Goal: Task Accomplishment & Management: Use online tool/utility

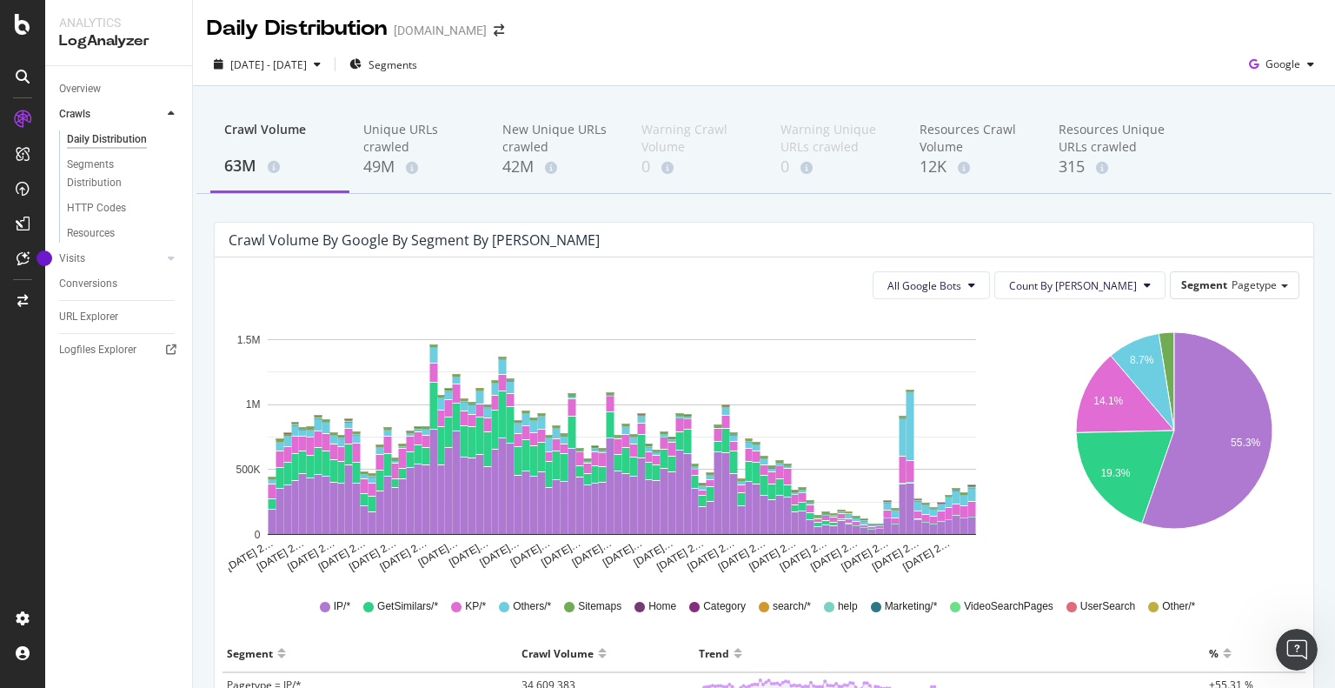
scroll to position [4357, 0]
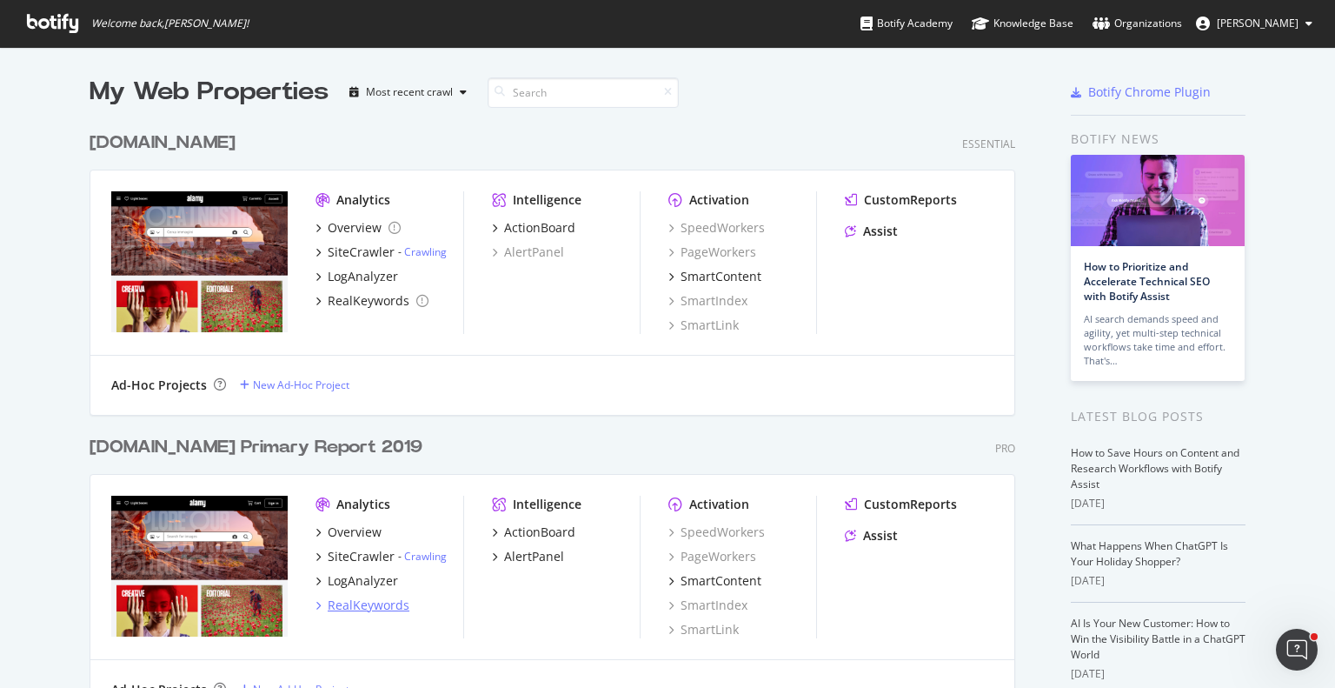
scroll to position [675, 1308]
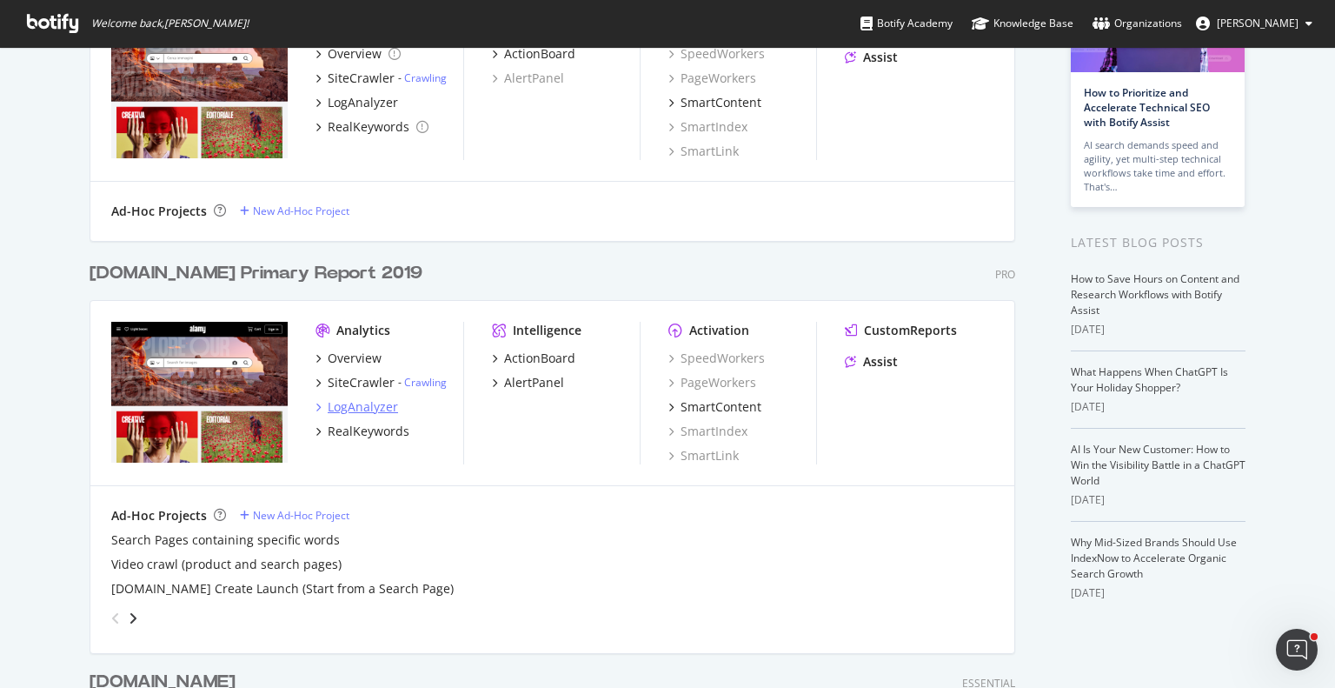
click at [354, 409] on div "LogAnalyzer" at bounding box center [363, 406] width 70 height 17
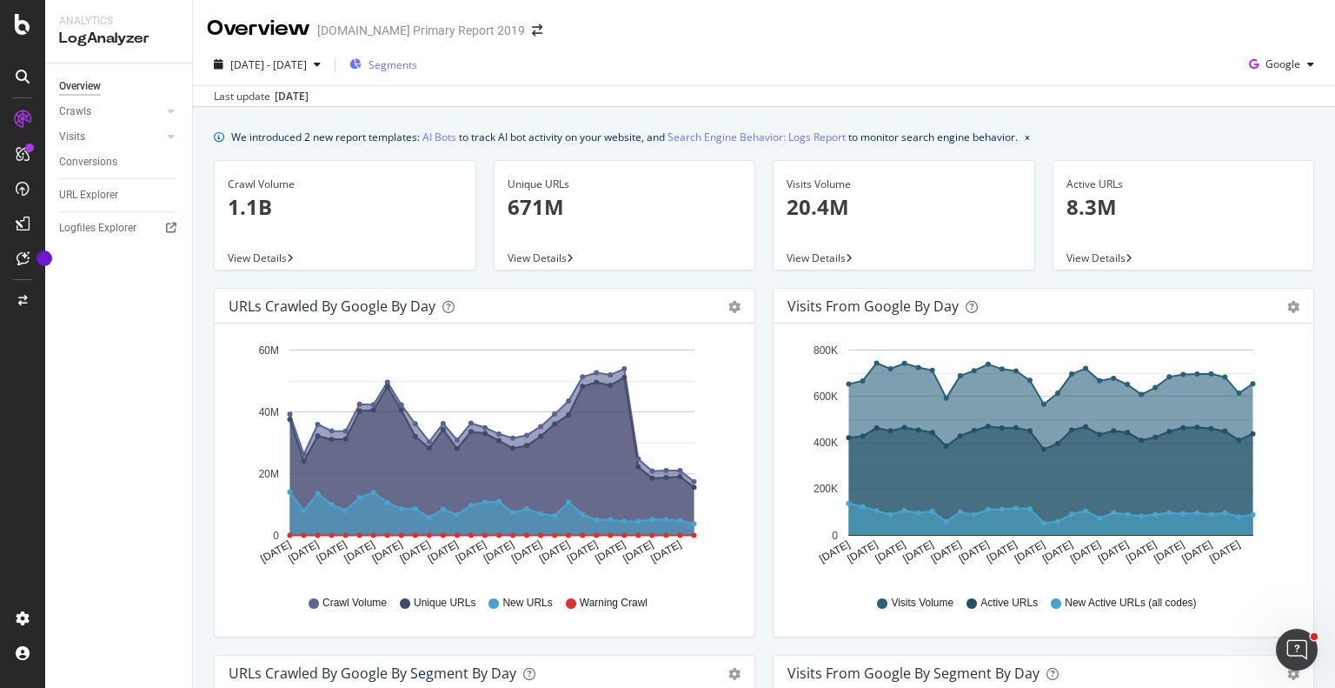
click at [417, 66] on span "Segments" at bounding box center [393, 64] width 49 height 15
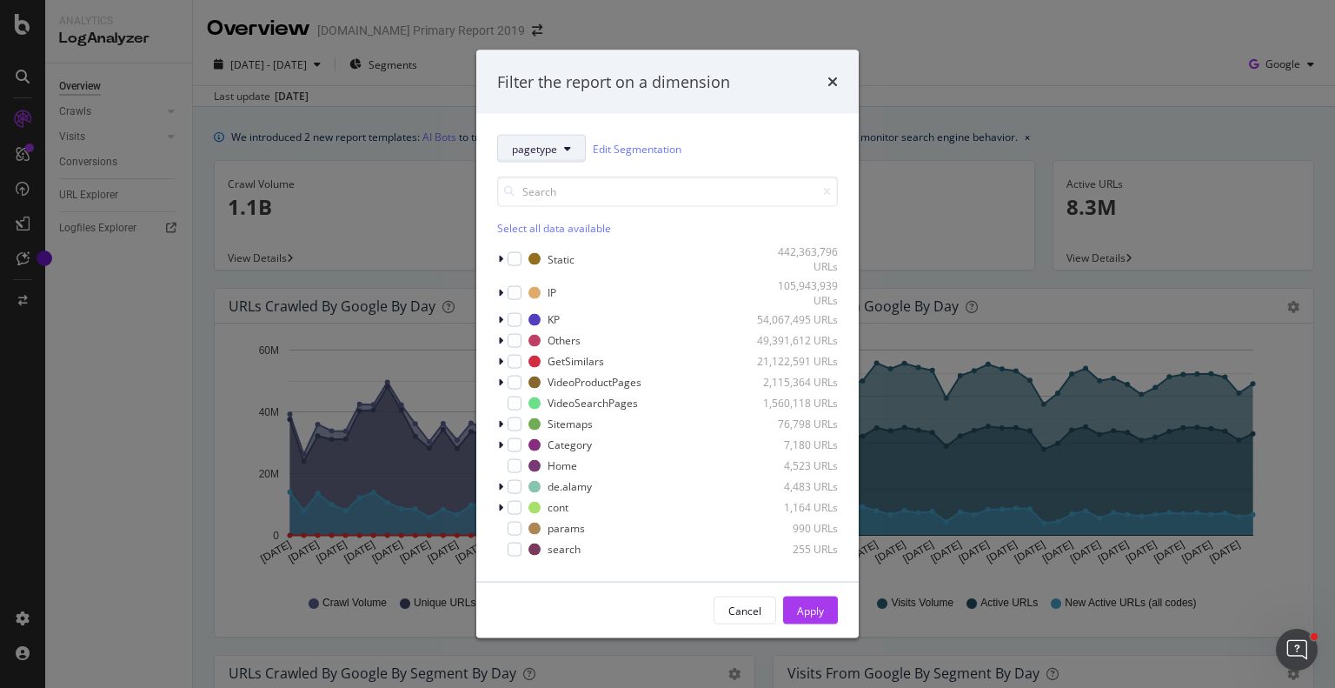
click at [550, 150] on span "pagetype" at bounding box center [534, 148] width 45 height 15
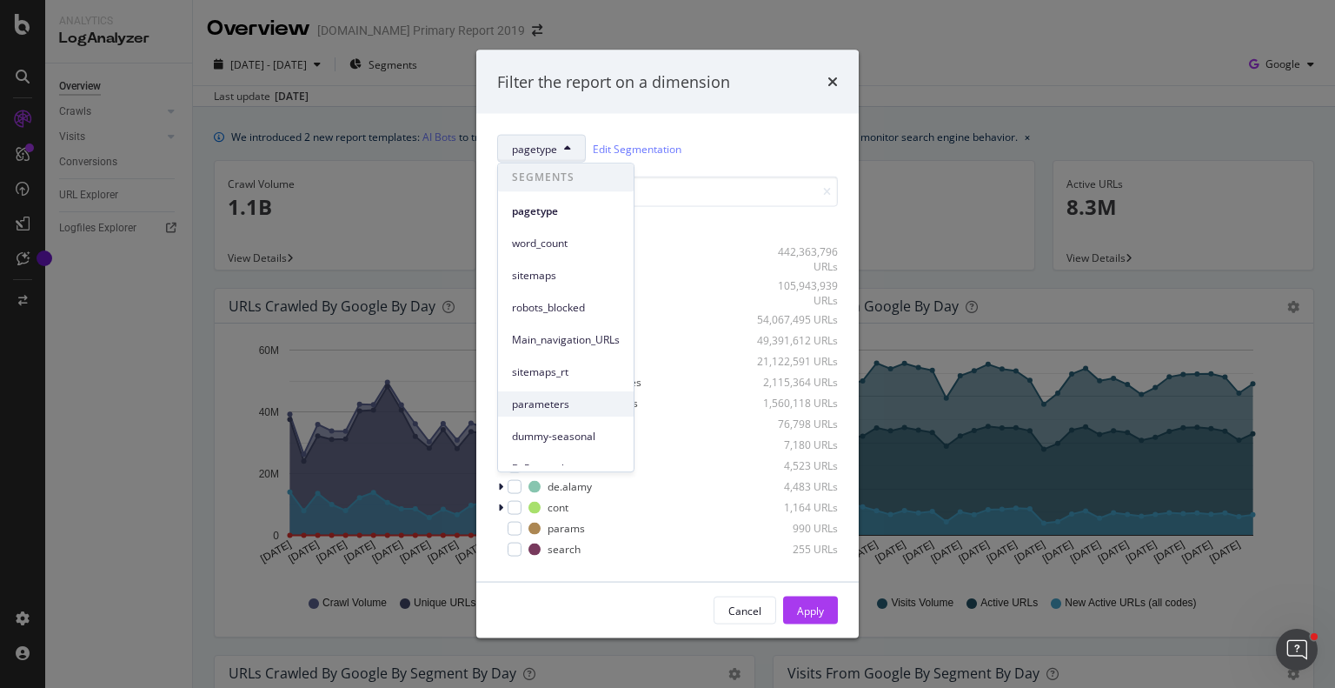
scroll to position [87, 0]
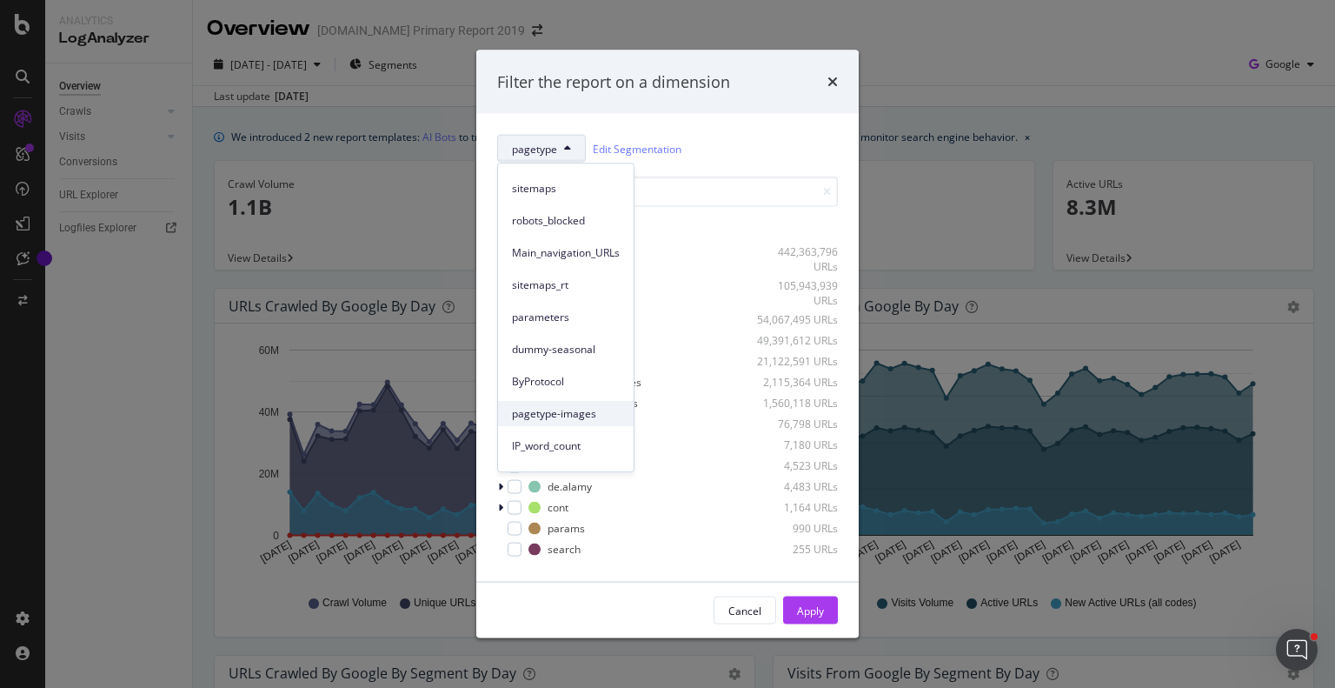
click at [543, 412] on span "pagetype-images" at bounding box center [566, 414] width 108 height 16
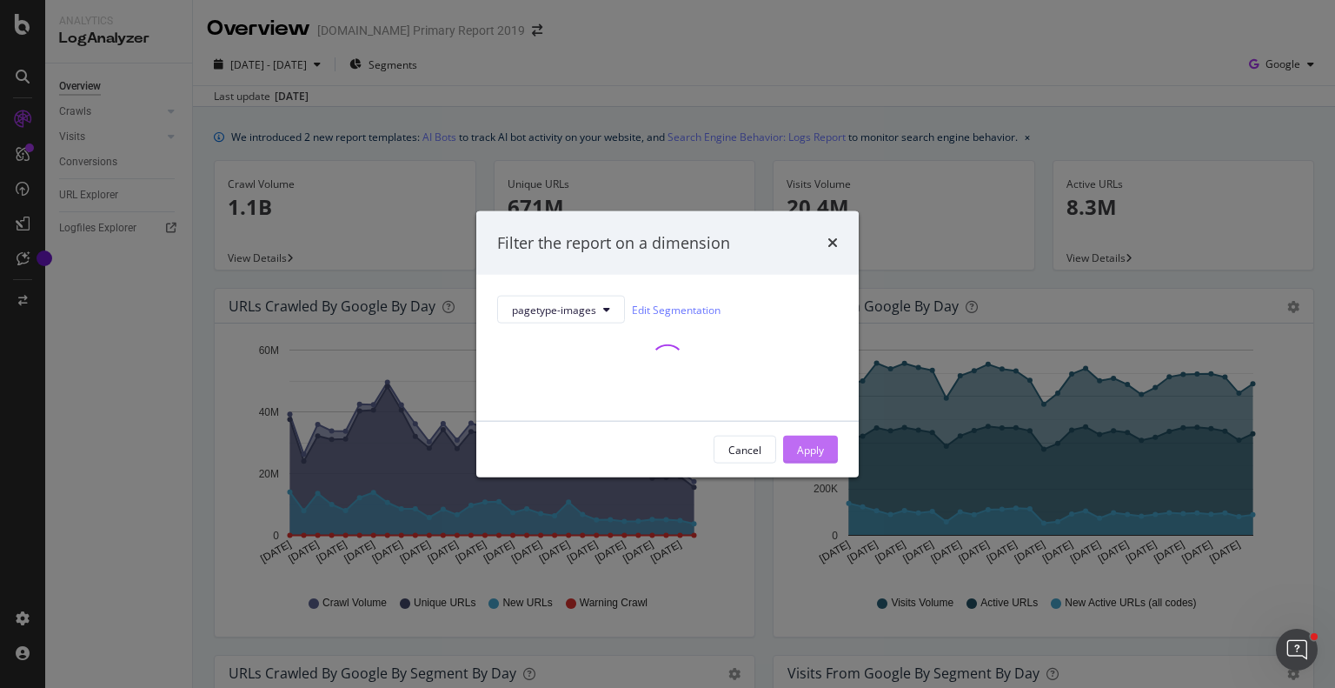
click at [807, 447] on div "Apply" at bounding box center [810, 449] width 27 height 15
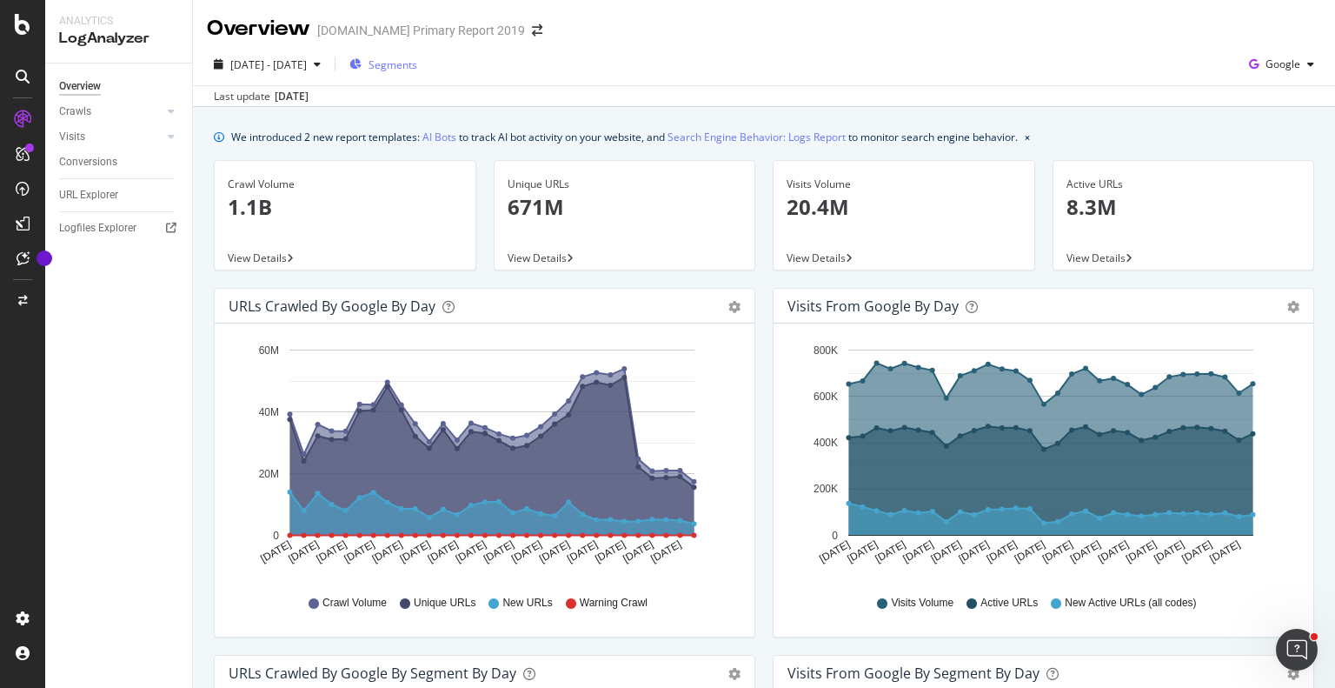
click at [417, 57] on span "Segments" at bounding box center [393, 64] width 49 height 15
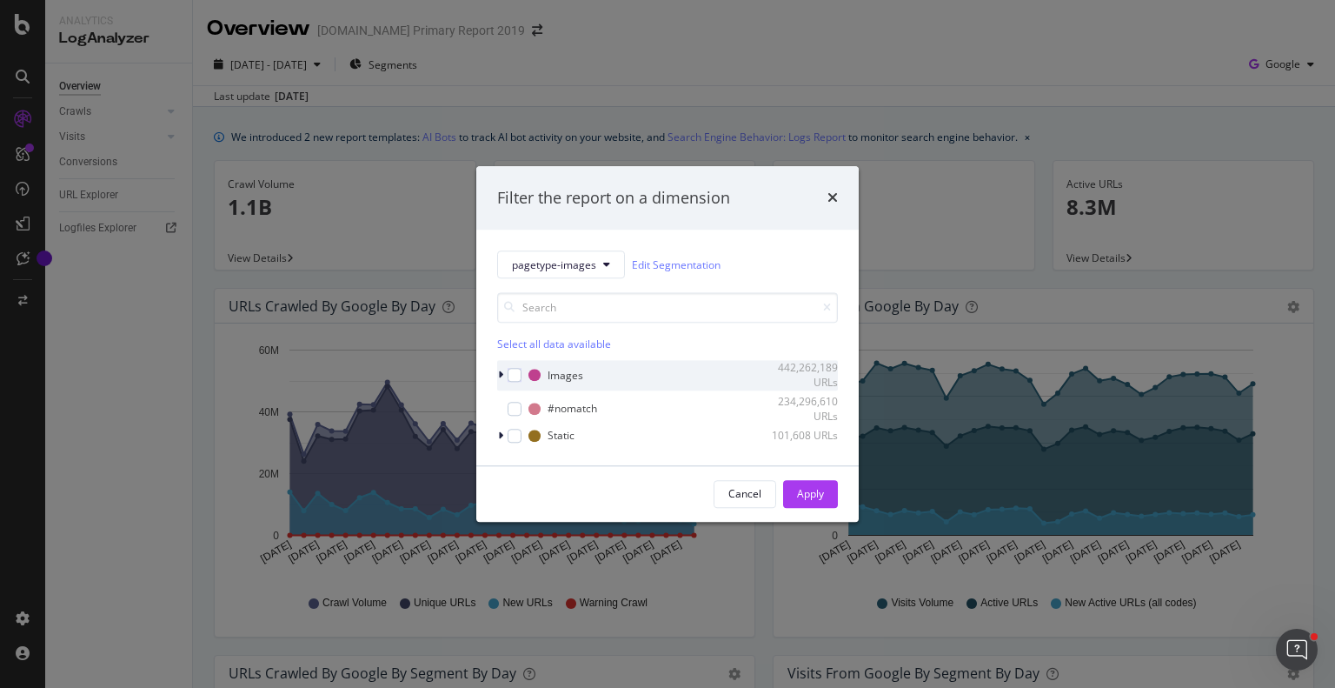
click at [507, 376] on div "modal" at bounding box center [502, 375] width 10 height 17
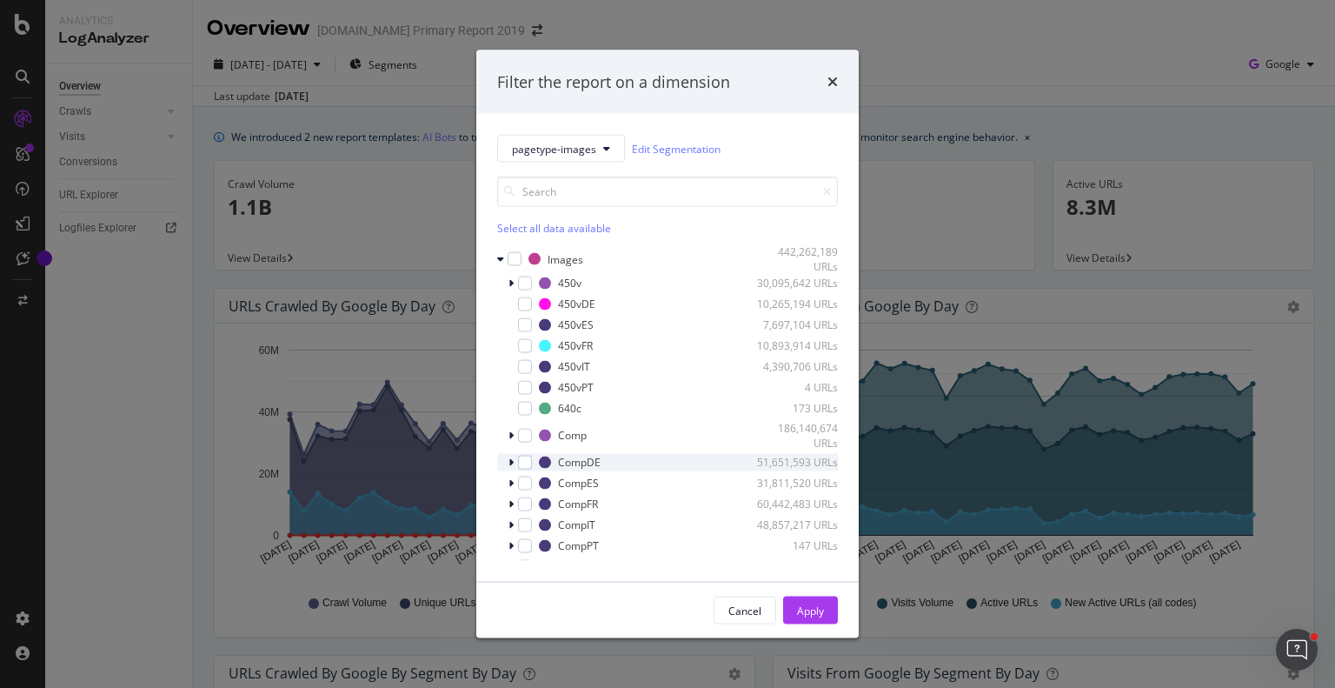
drag, startPoint x: 520, startPoint y: 260, endPoint x: 760, endPoint y: 452, distance: 307.4
click at [520, 260] on div "modal" at bounding box center [515, 259] width 14 height 14
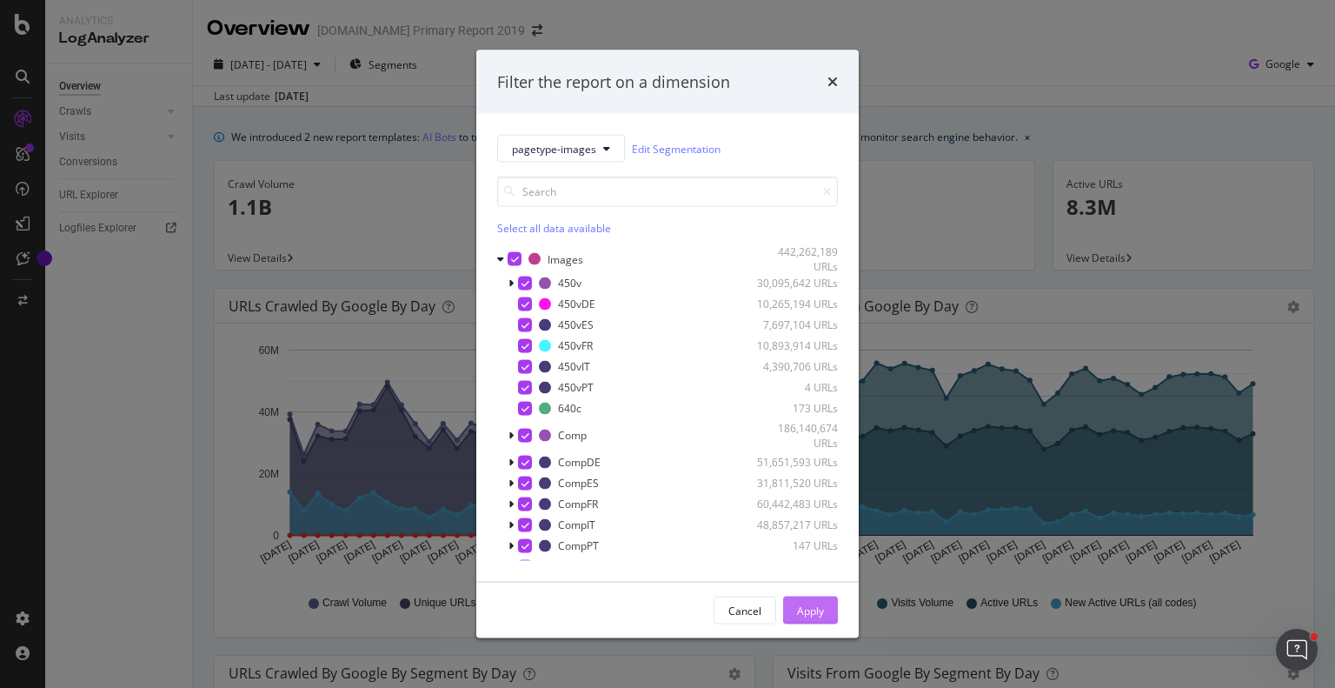
click at [808, 606] on div "Apply" at bounding box center [810, 610] width 27 height 15
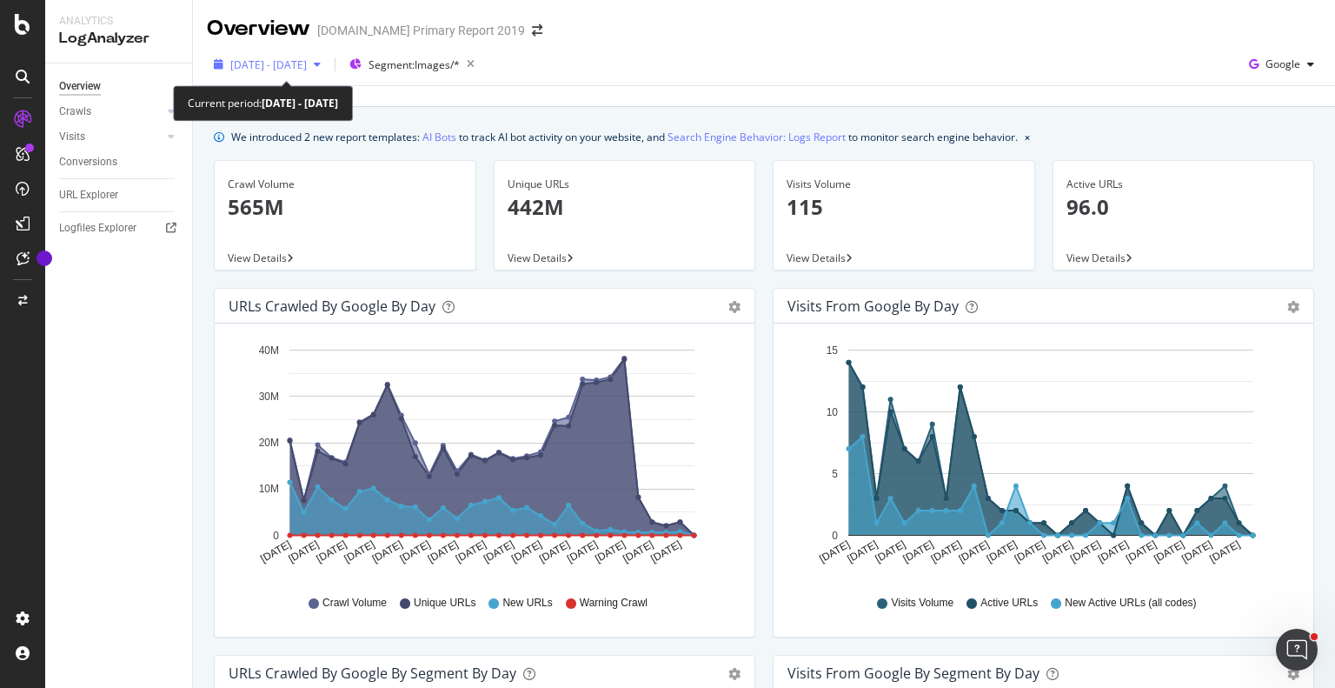
click at [307, 60] on span "[DATE] - [DATE]" at bounding box center [268, 64] width 77 height 15
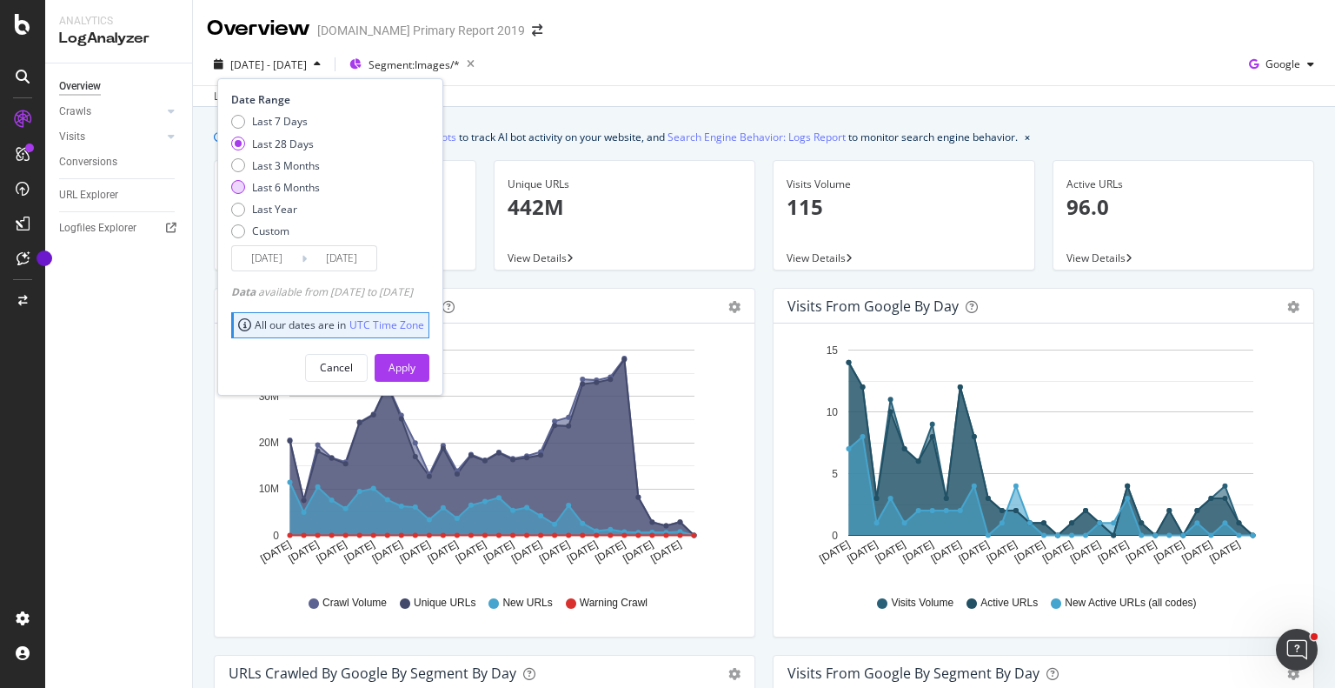
click at [289, 191] on div "Last 6 Months" at bounding box center [286, 187] width 68 height 15
type input "[DATE]"
click at [416, 368] on div "Apply" at bounding box center [402, 367] width 27 height 15
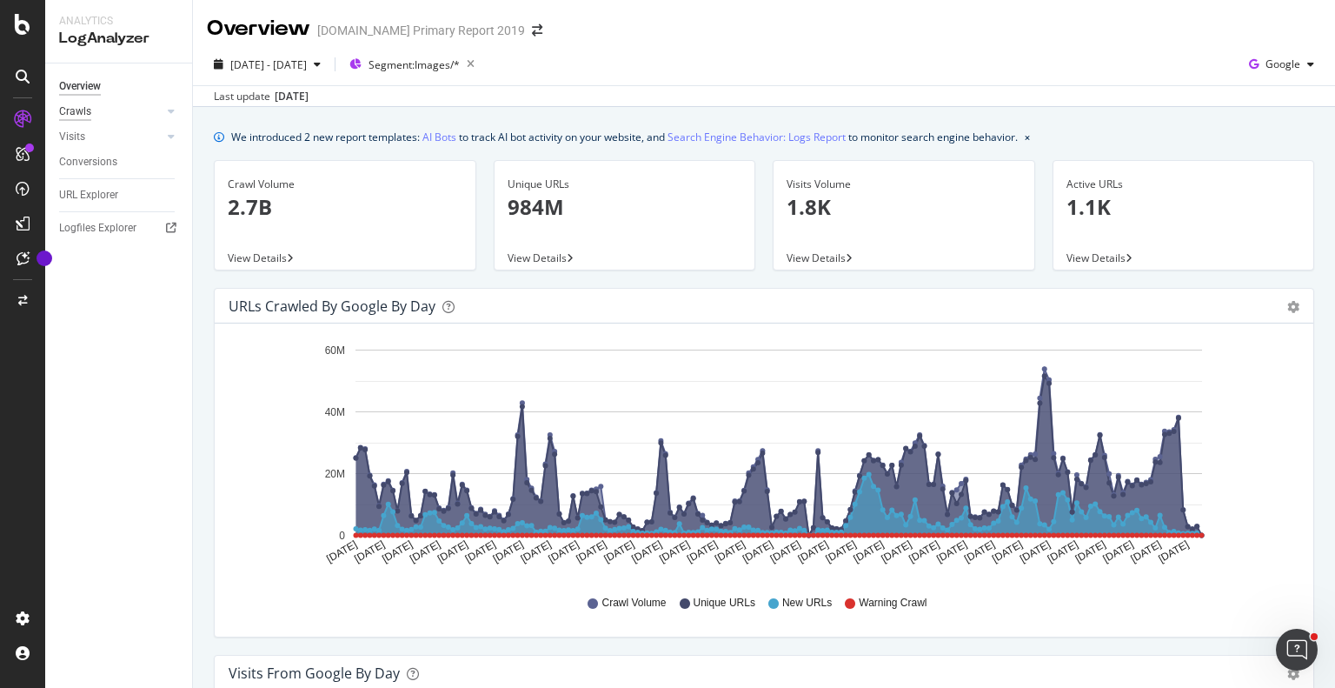
click at [84, 110] on div "Crawls" at bounding box center [75, 112] width 32 height 18
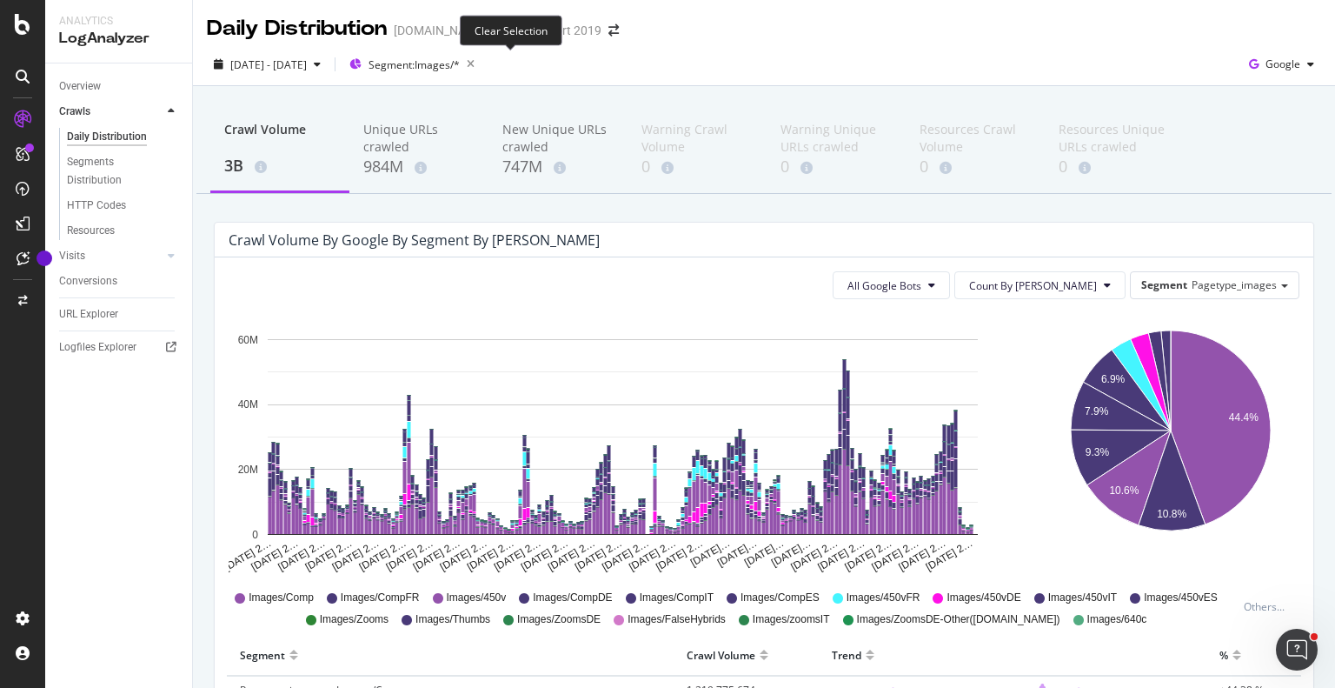
click at [482, 59] on icon "button" at bounding box center [471, 64] width 22 height 24
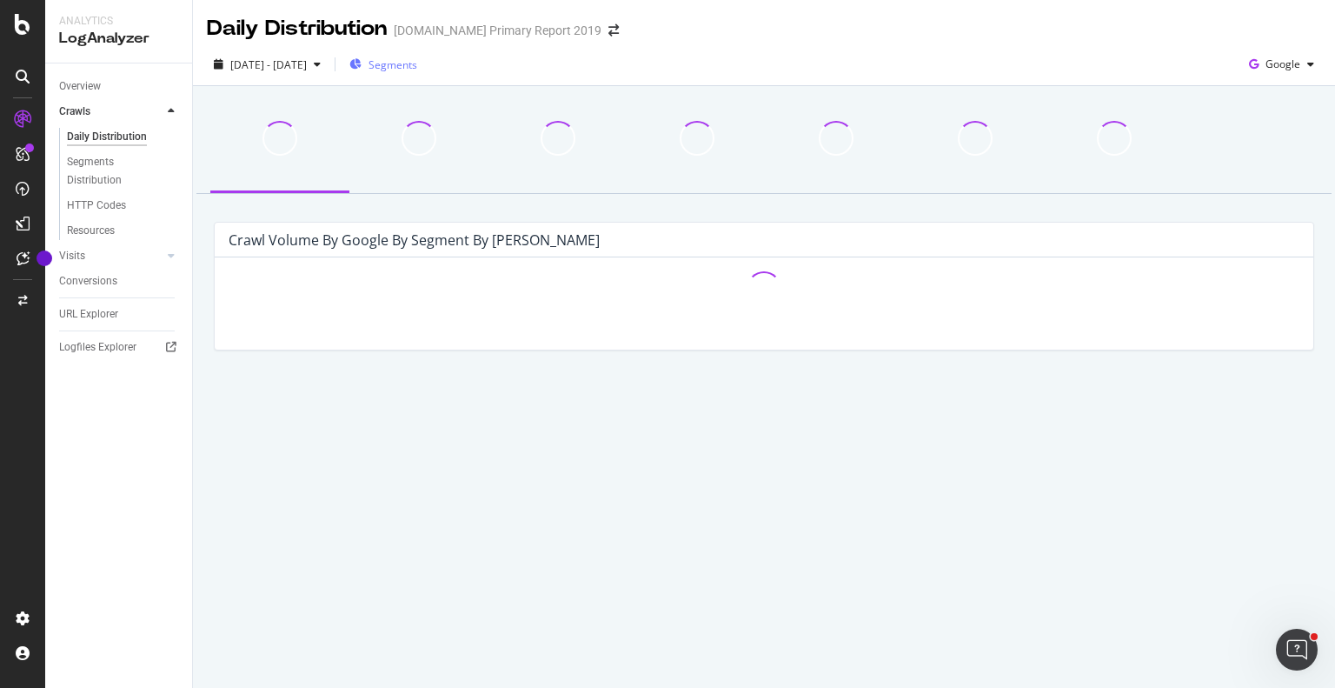
click at [417, 69] on span "Segments" at bounding box center [393, 64] width 49 height 15
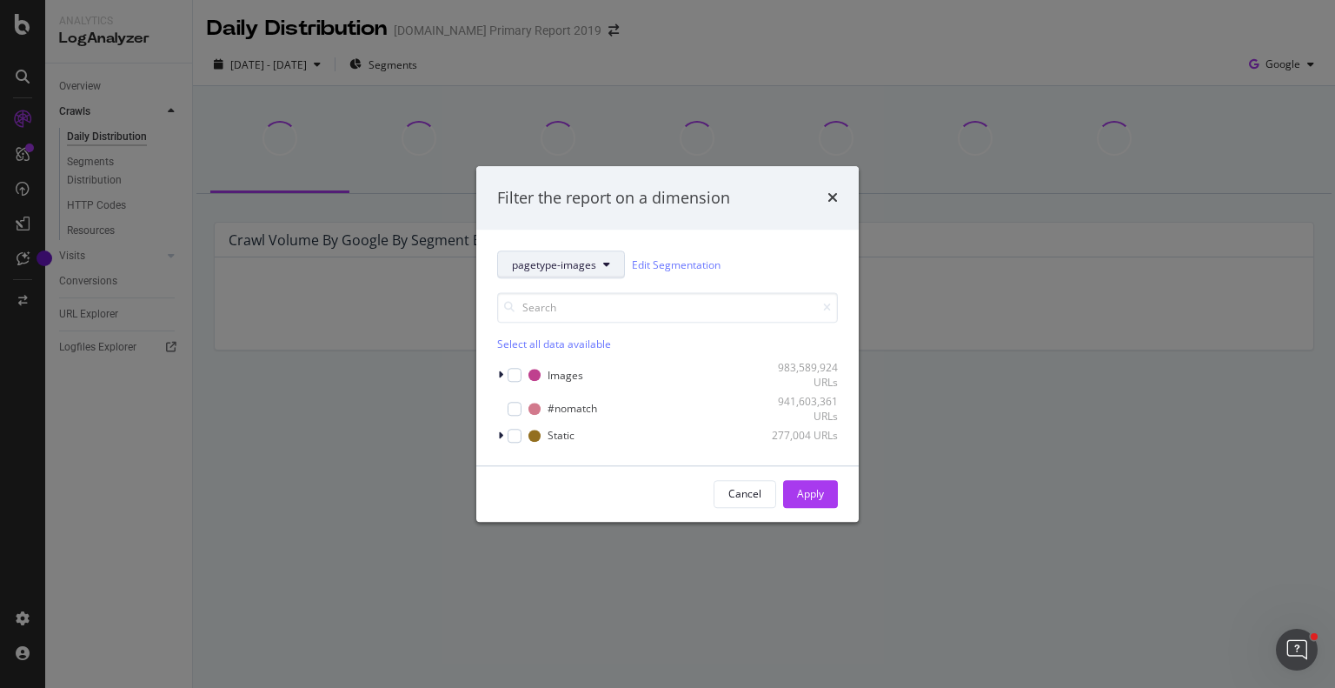
click at [554, 263] on span "pagetype-images" at bounding box center [554, 264] width 84 height 15
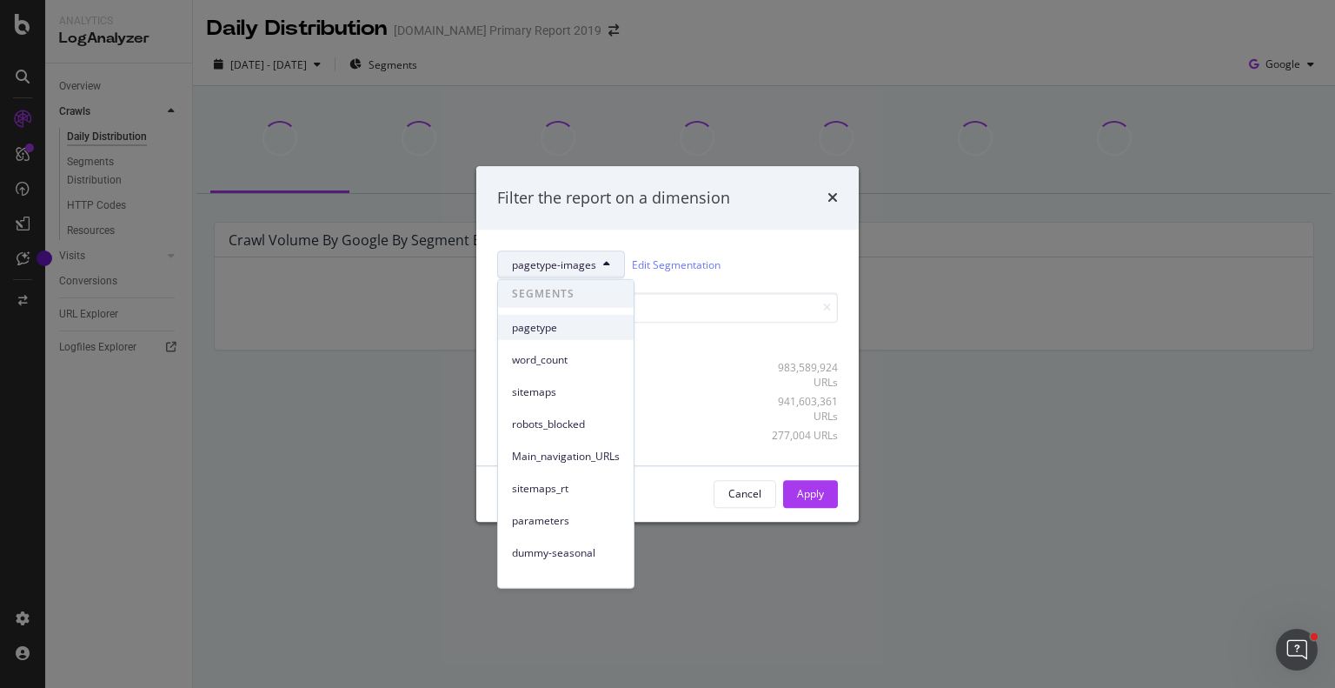
click at [539, 323] on span "pagetype" at bounding box center [566, 327] width 108 height 16
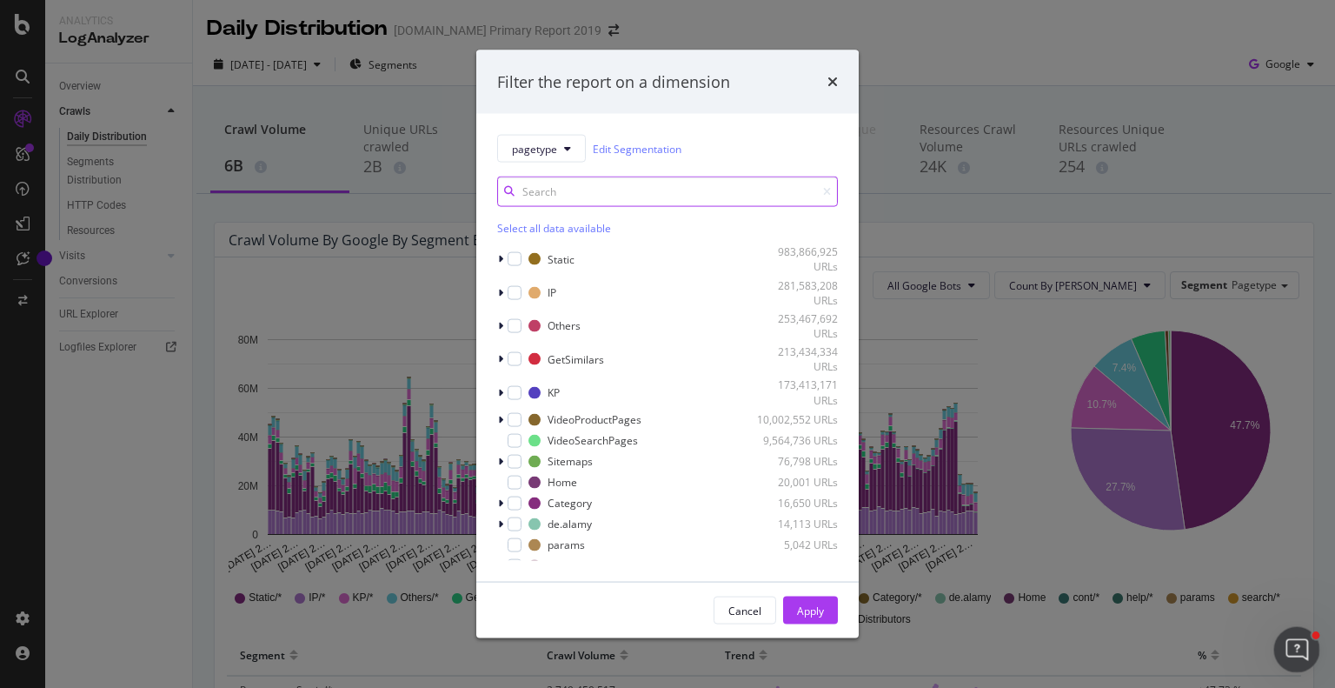
click at [1302, 645] on icon "Open Intercom Messenger" at bounding box center [1295, 647] width 29 height 29
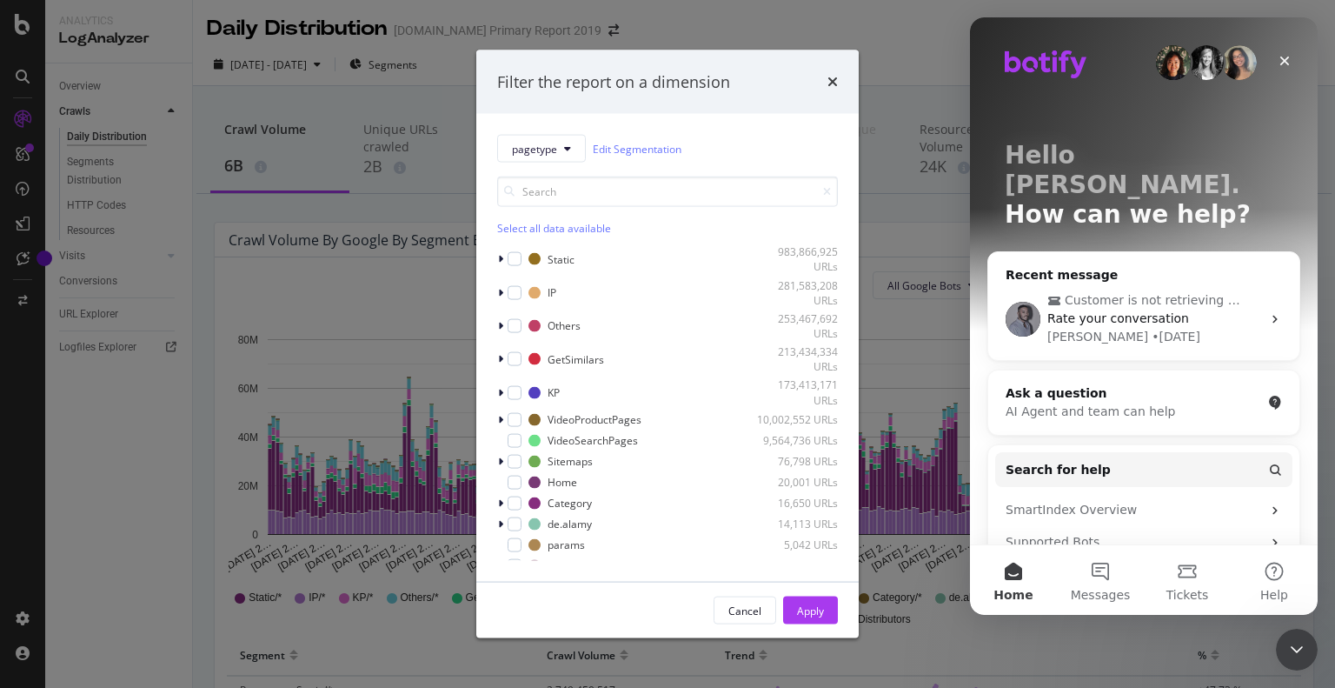
click at [909, 358] on div "Filter the report on a dimension pagetype Edit Segmentation Select all data ava…" at bounding box center [667, 344] width 1335 height 688
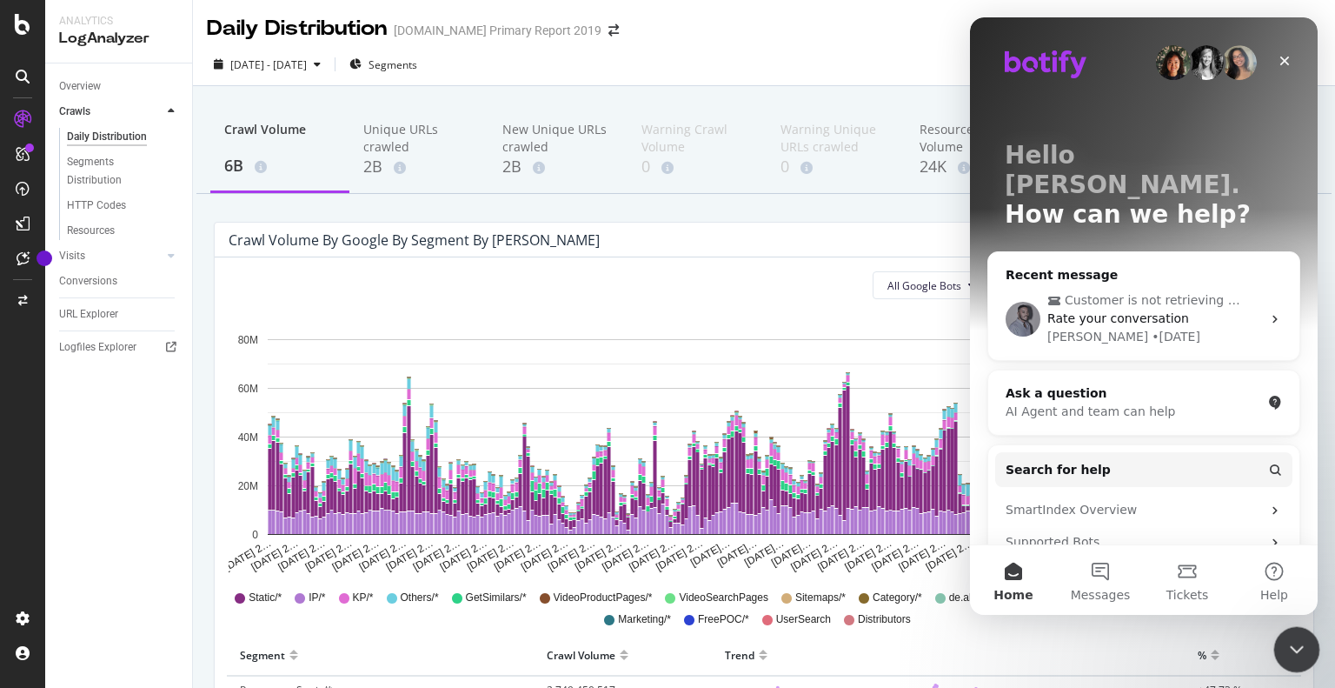
click at [1295, 645] on icon "Close Intercom Messenger" at bounding box center [1294, 646] width 21 height 21
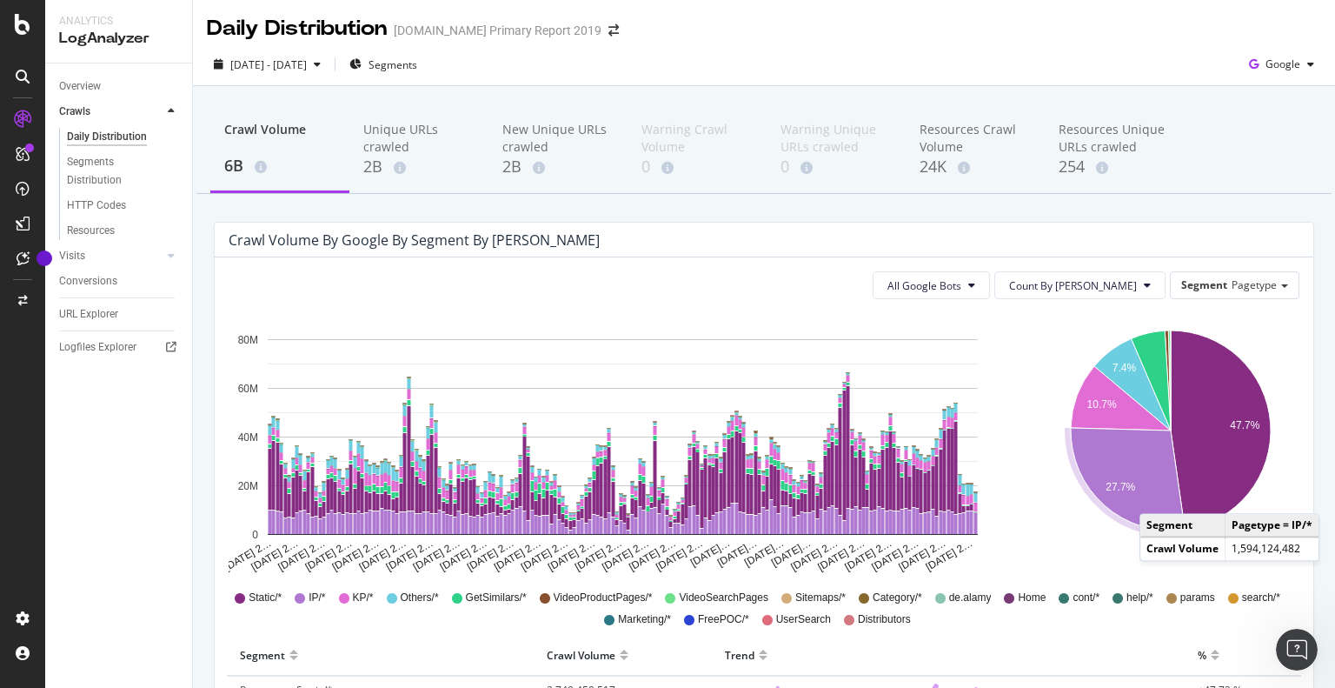
scroll to position [174, 0]
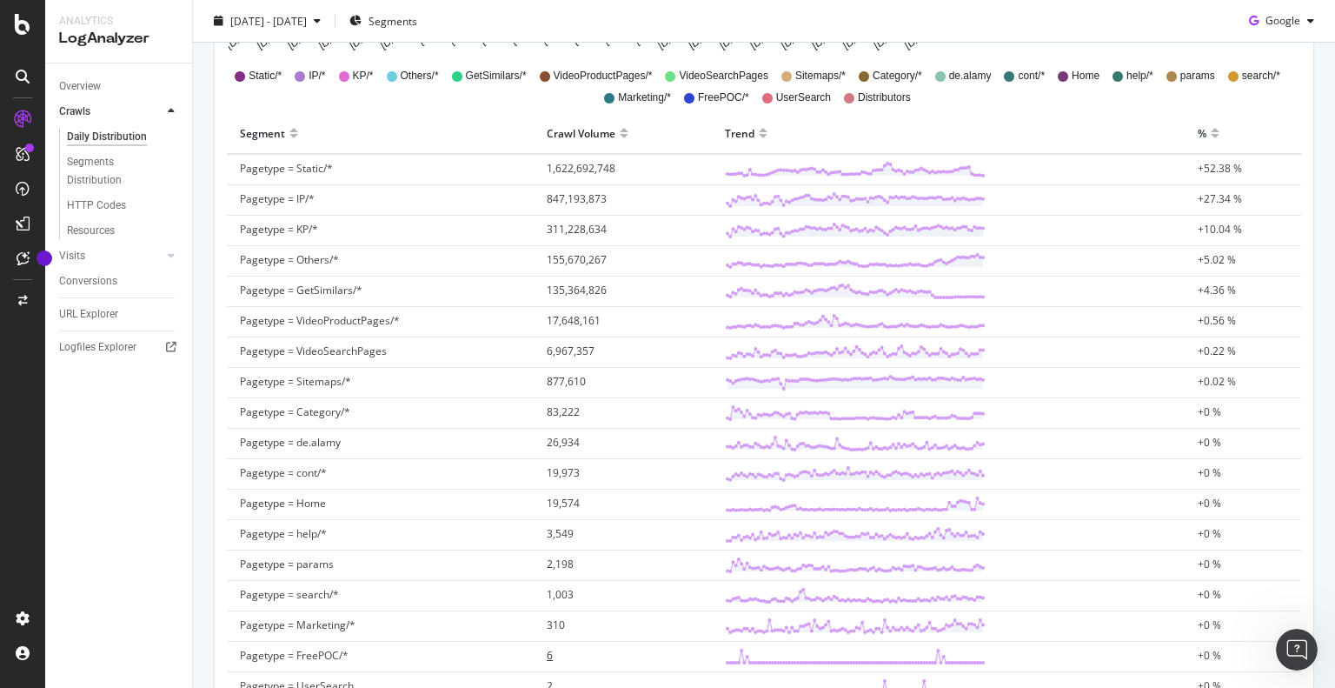
scroll to position [696, 0]
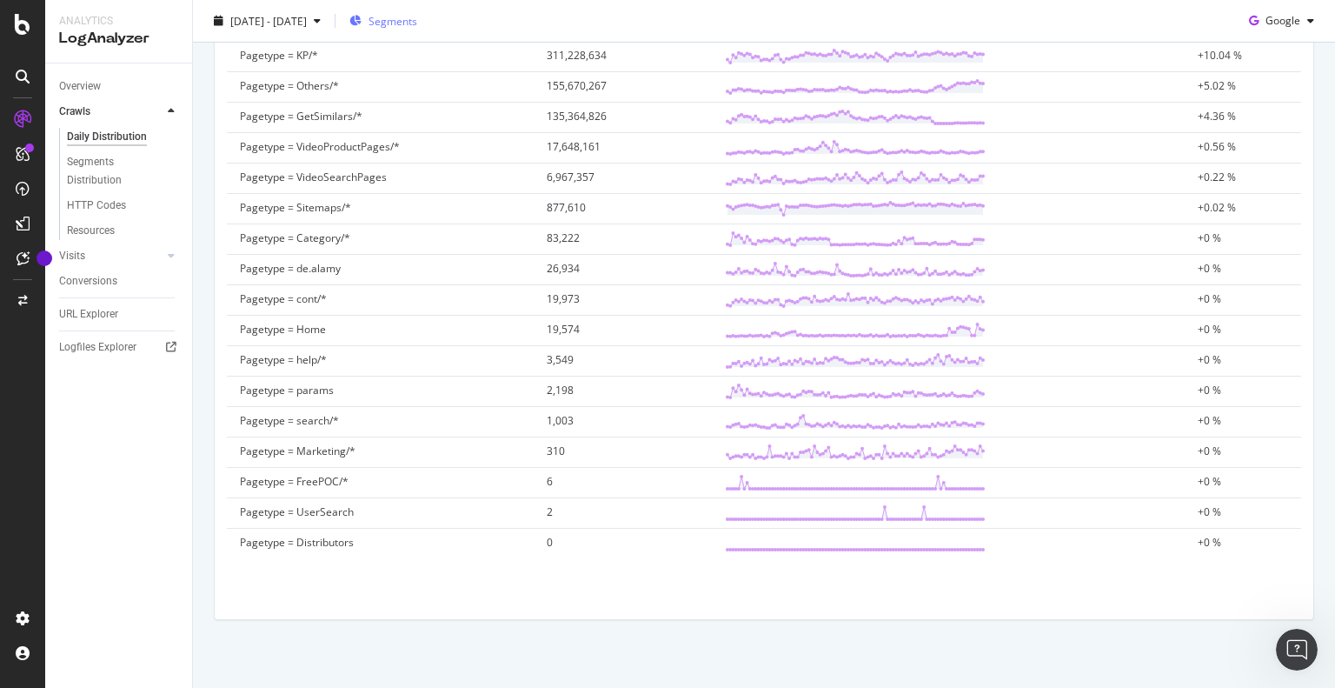
click at [417, 22] on span "Segments" at bounding box center [393, 20] width 49 height 15
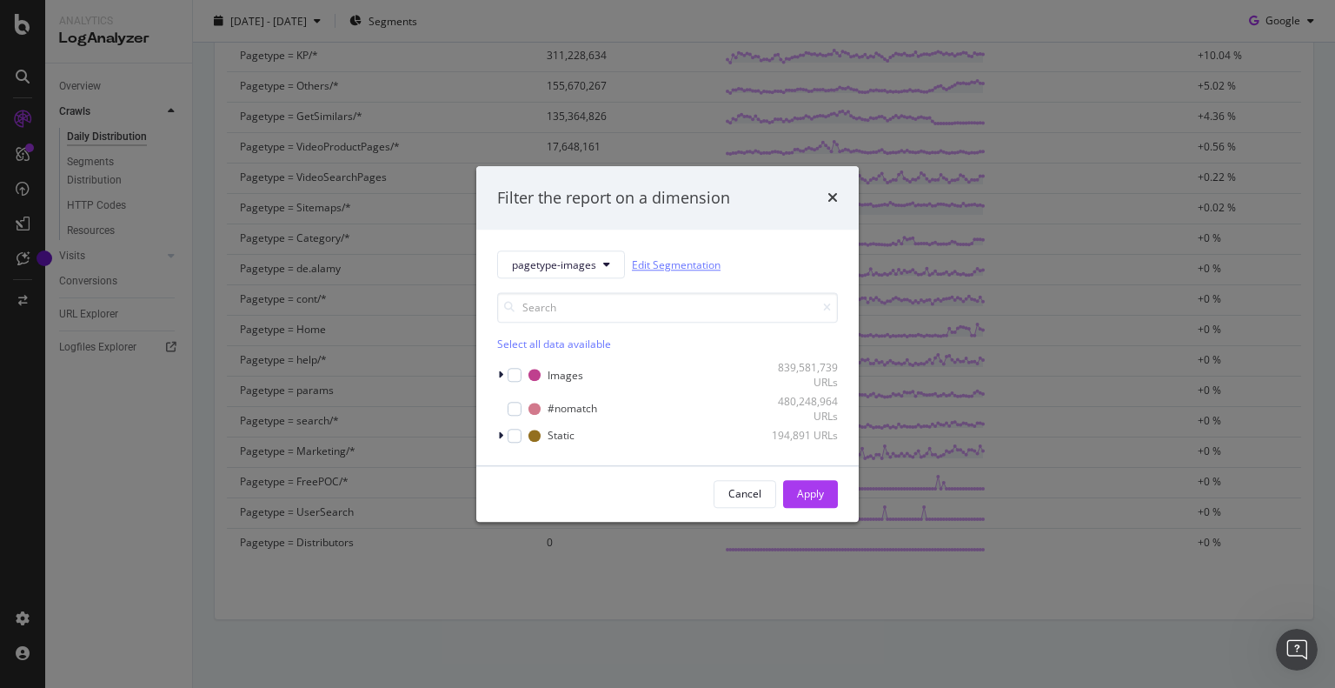
click at [690, 262] on link "Edit Segmentation" at bounding box center [676, 265] width 89 height 18
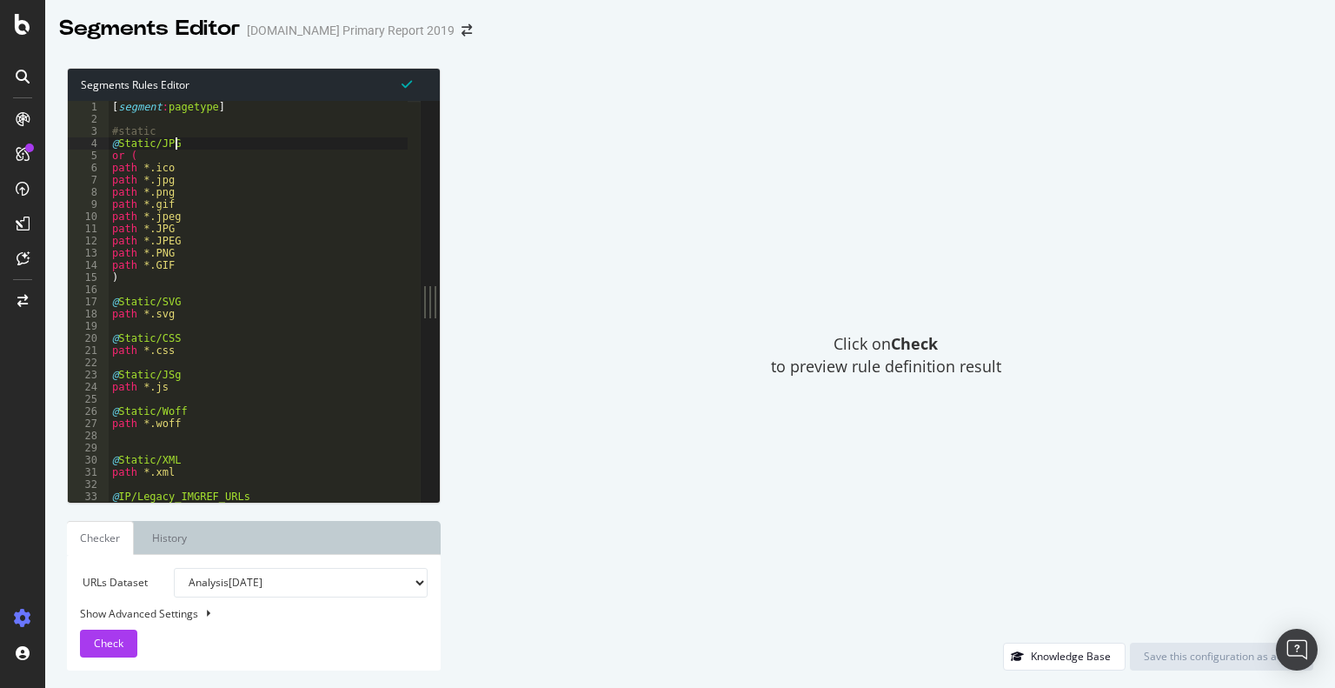
type textarea "@Static/JPG"
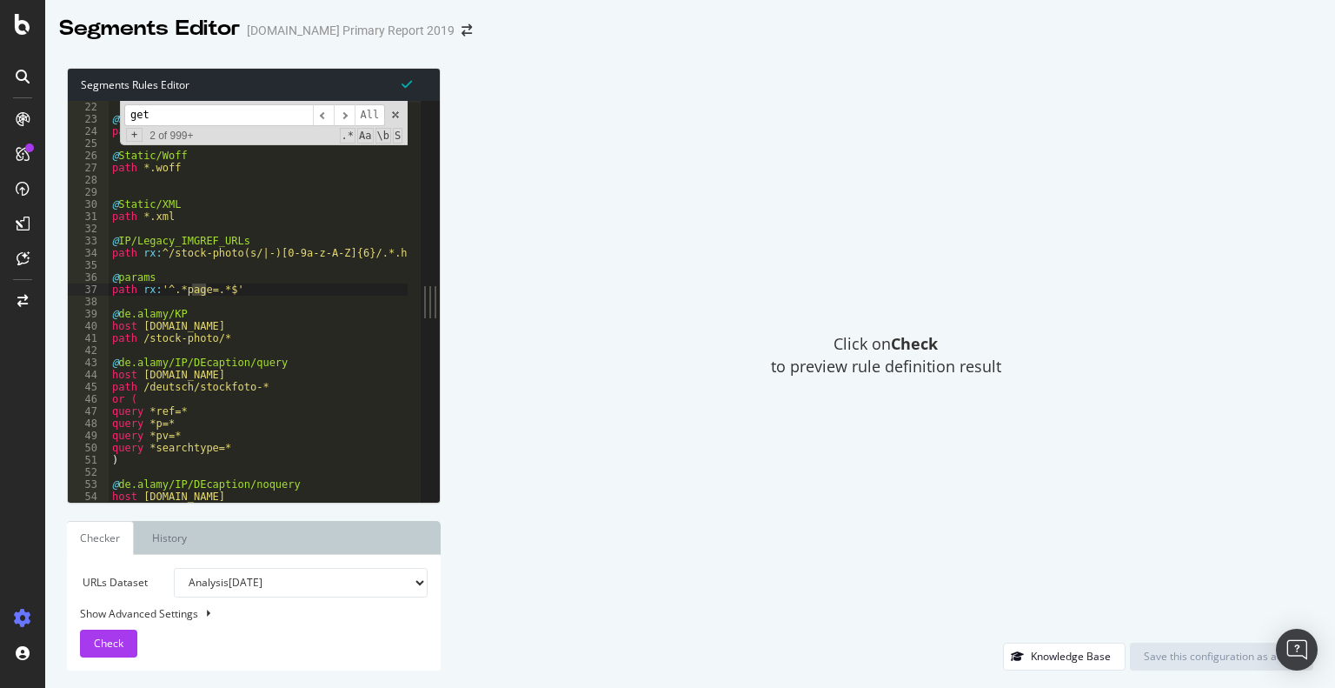
scroll to position [496, 0]
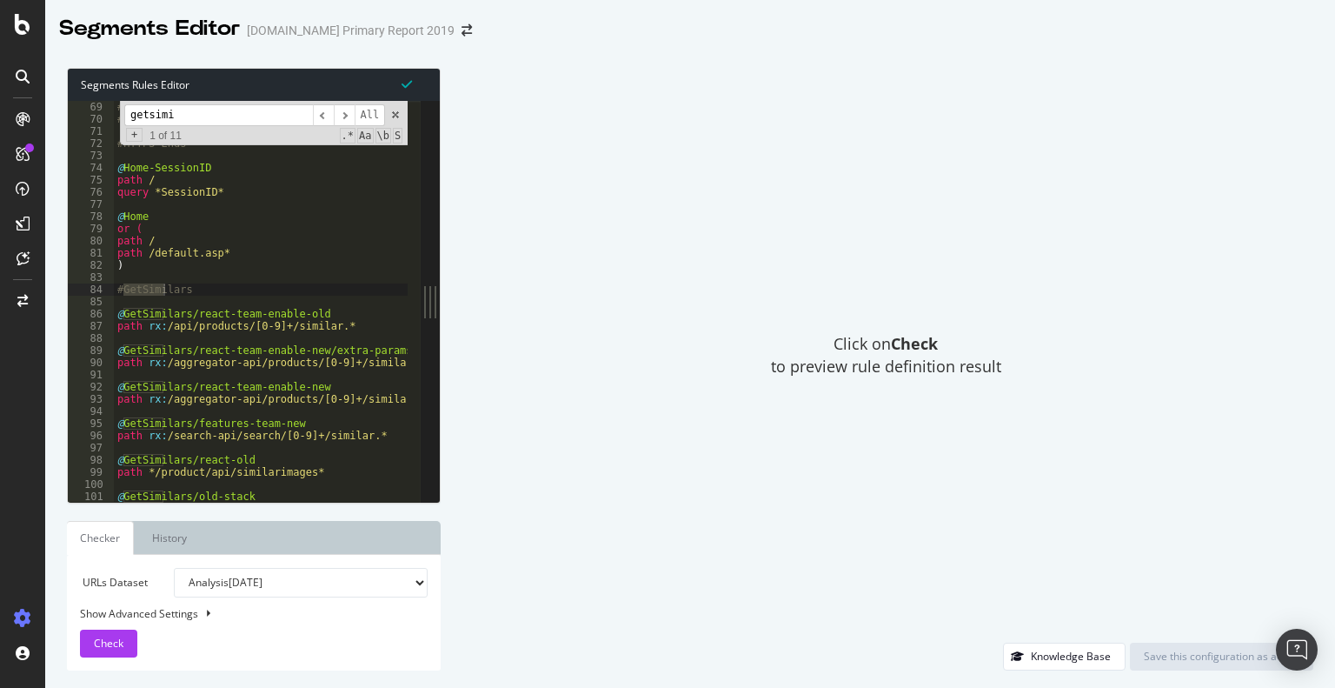
type input "getsimi"
